Goal: Task Accomplishment & Management: Manage account settings

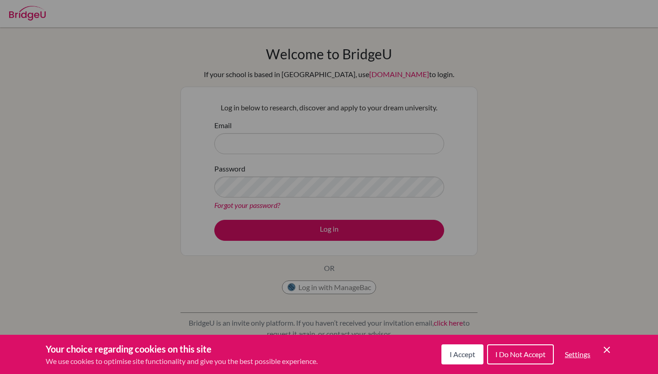
click at [452, 353] on span "I Accept" at bounding box center [462, 354] width 26 height 9
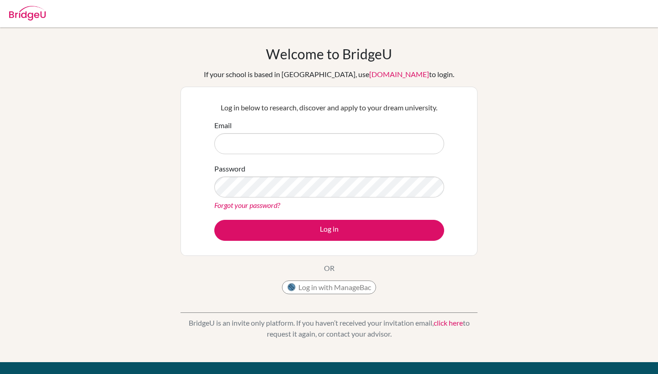
click at [537, 137] on div "Welcome to BridgeU If your school is based in China, use app.bridge-u.com.cn to…" at bounding box center [329, 195] width 658 height 299
click at [270, 141] on input "Email" at bounding box center [329, 143] width 230 height 21
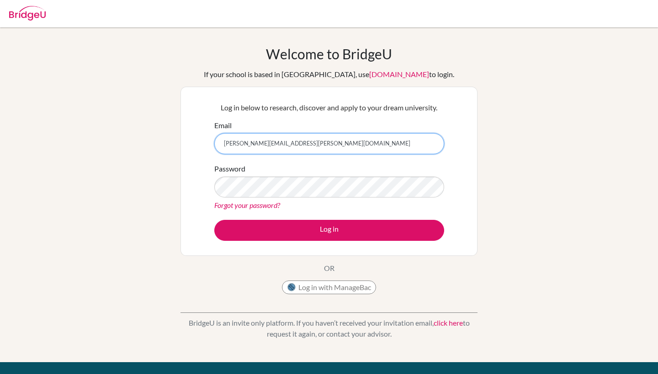
type input "jospehine.morin@ris.ae"
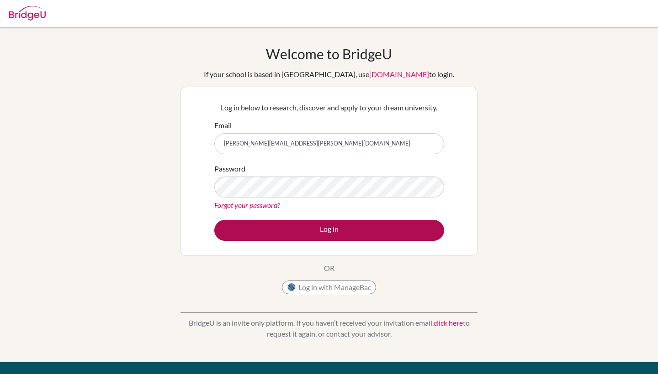
click at [403, 232] on button "Log in" at bounding box center [329, 230] width 230 height 21
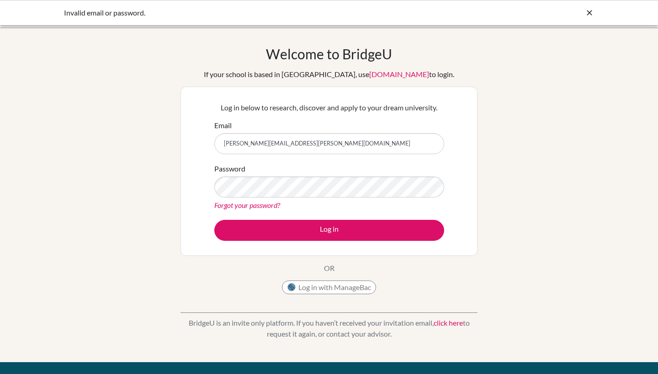
drag, startPoint x: 310, startPoint y: 147, endPoint x: 136, endPoint y: 142, distance: 174.0
click at [138, 146] on div "Welcome to BridgeU If your school is based in China, use app.bridge-u.com.cn to…" at bounding box center [329, 195] width 658 height 299
type input "[PERSON_NAME][EMAIL_ADDRESS][DOMAIN_NAME]"
click at [329, 230] on button "Log in" at bounding box center [329, 230] width 230 height 21
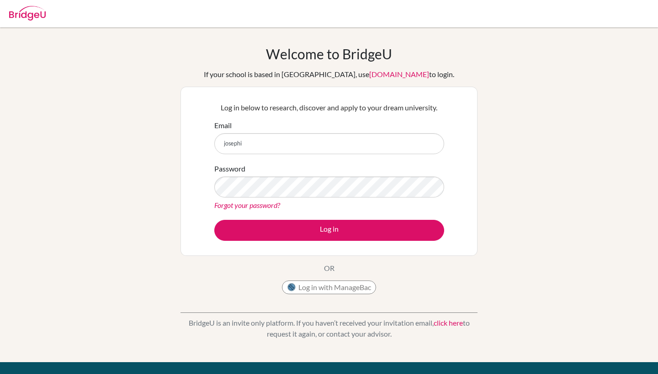
type input "[PERSON_NAME]"
